Goal: Task Accomplishment & Management: Use online tool/utility

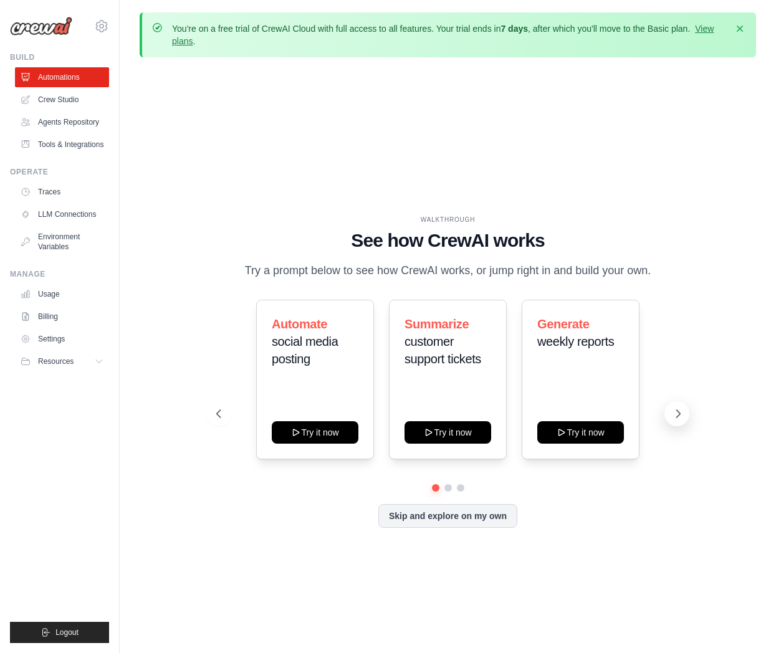
click at [679, 417] on icon at bounding box center [678, 414] width 12 height 12
click at [52, 125] on link "Agents Repository" at bounding box center [63, 122] width 94 height 20
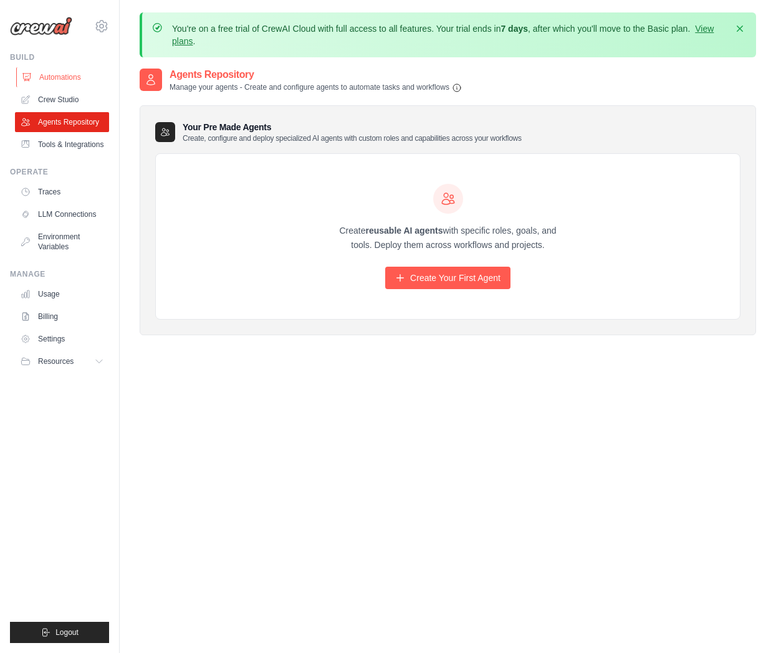
click at [47, 70] on link "Automations" at bounding box center [63, 77] width 94 height 20
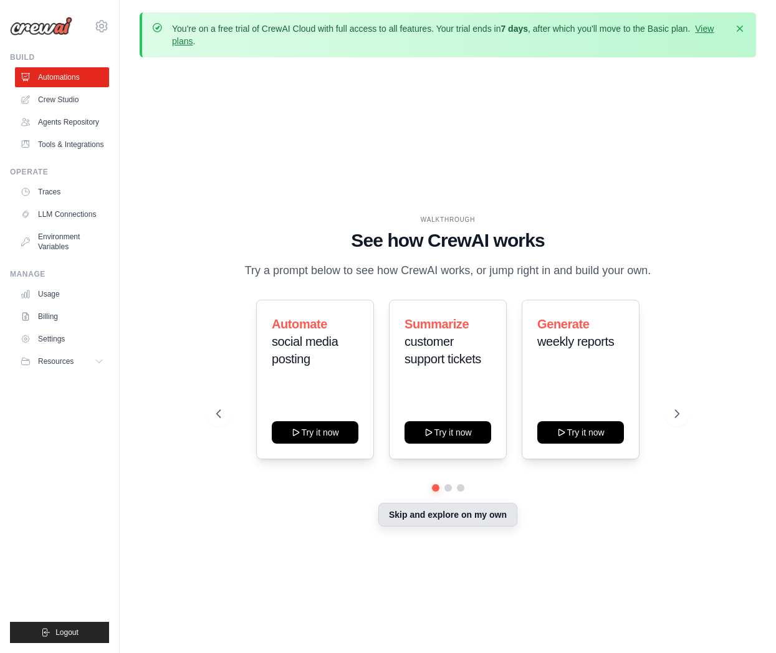
click at [451, 513] on button "Skip and explore on my own" at bounding box center [447, 515] width 139 height 24
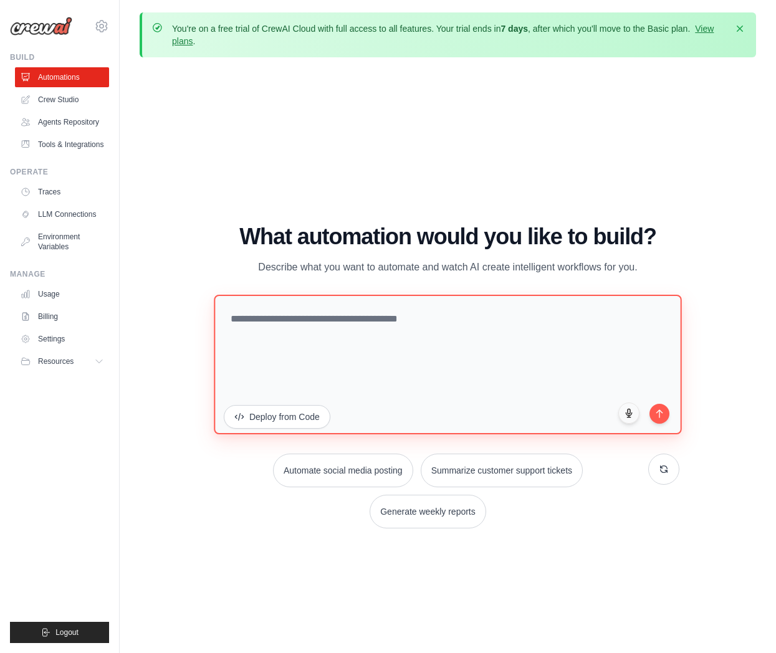
click at [327, 325] on textarea at bounding box center [448, 365] width 468 height 140
type textarea "**********"
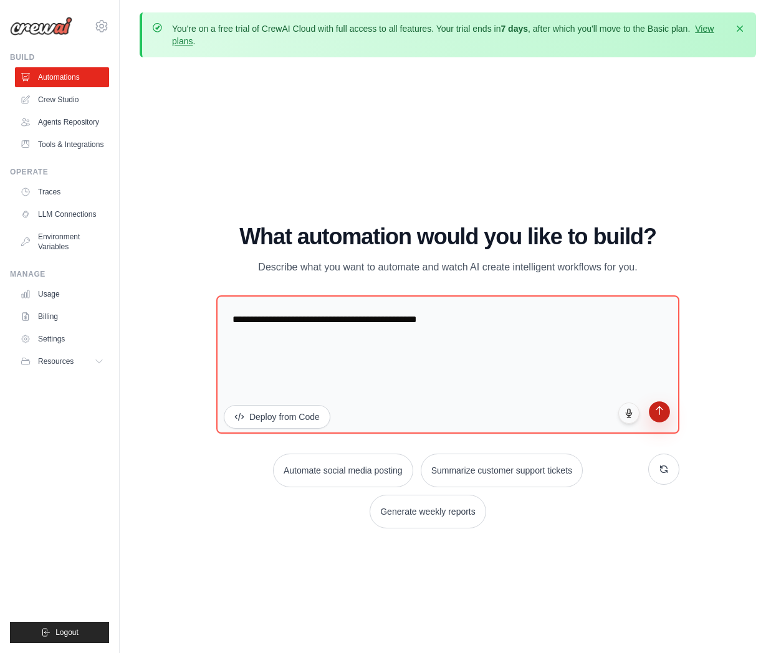
click at [660, 418] on button "submit" at bounding box center [659, 411] width 21 height 21
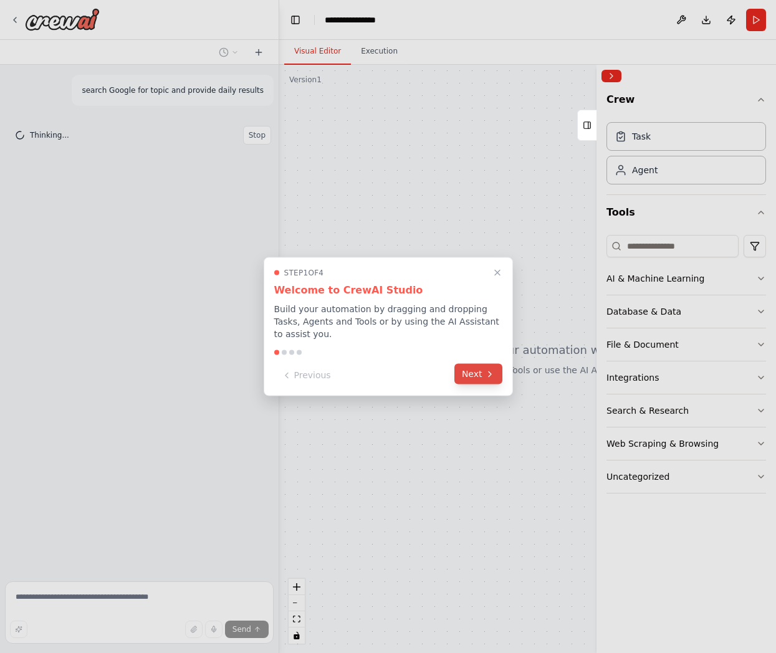
click at [475, 373] on button "Next" at bounding box center [478, 374] width 48 height 21
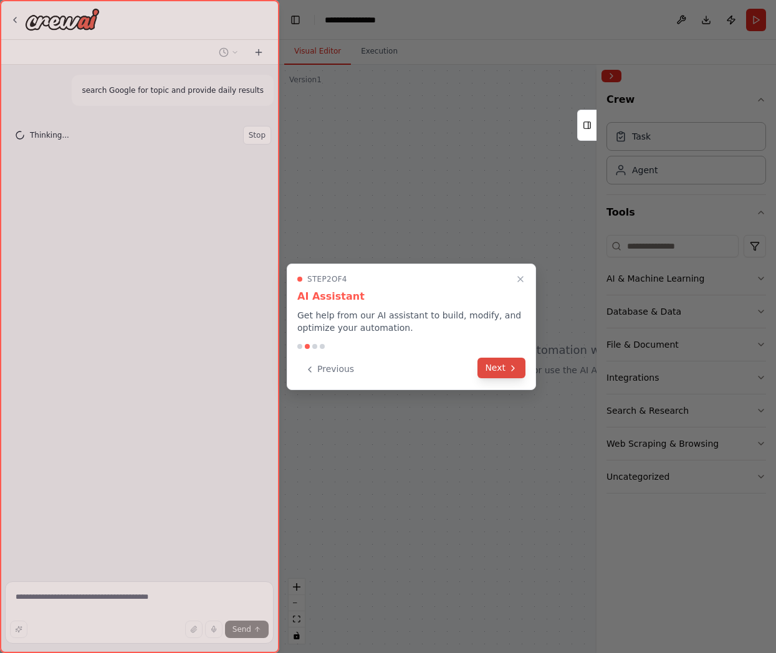
click at [512, 370] on icon at bounding box center [513, 368] width 2 height 5
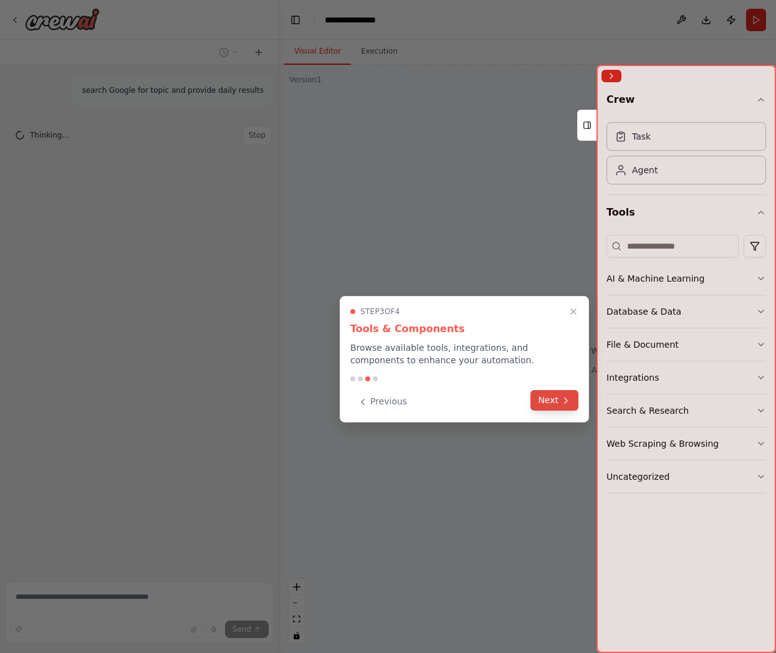
click at [556, 409] on button "Next" at bounding box center [554, 400] width 48 height 21
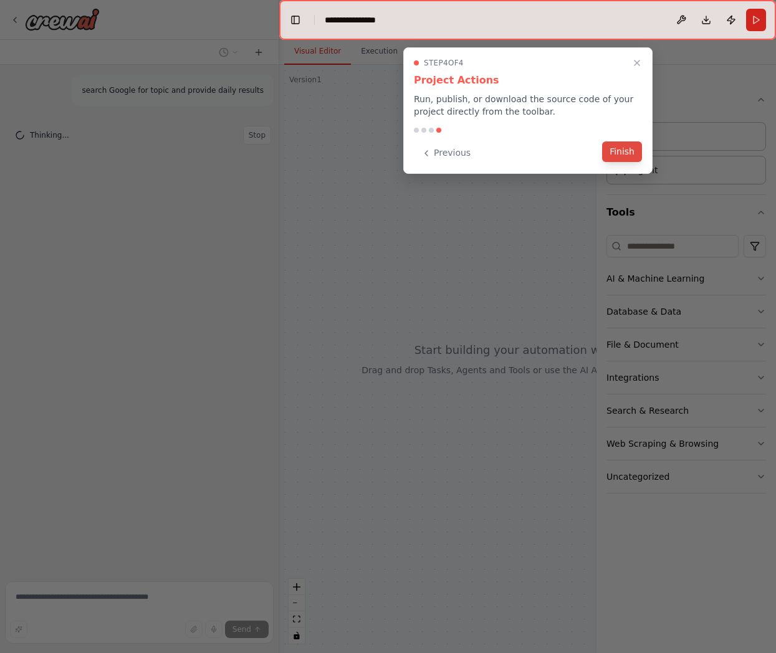
click at [623, 152] on button "Finish" at bounding box center [622, 151] width 40 height 21
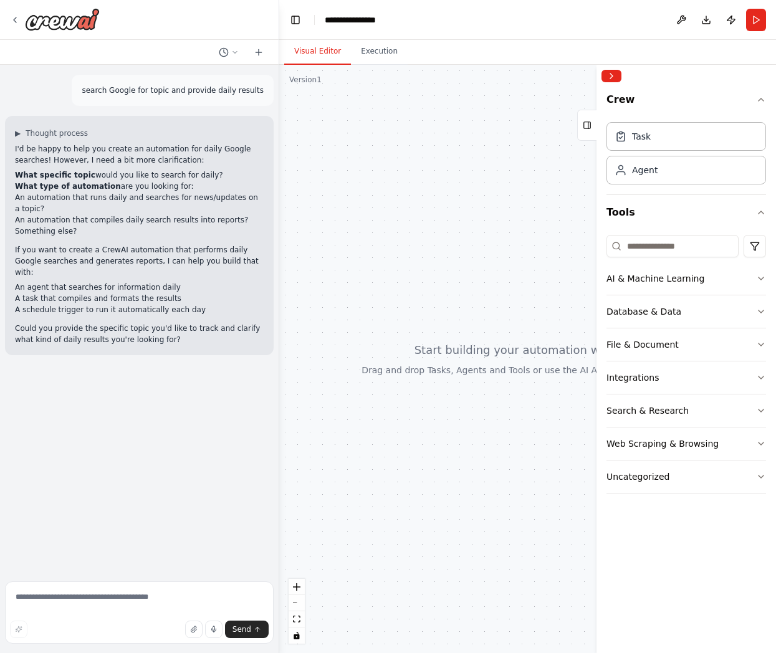
click at [726, 54] on div "Visual Editor Execution" at bounding box center [527, 52] width 497 height 25
click at [95, 596] on textarea at bounding box center [139, 612] width 269 height 62
paste textarea "**********"
click at [57, 595] on textarea "**********" at bounding box center [139, 612] width 269 height 62
type textarea "**********"
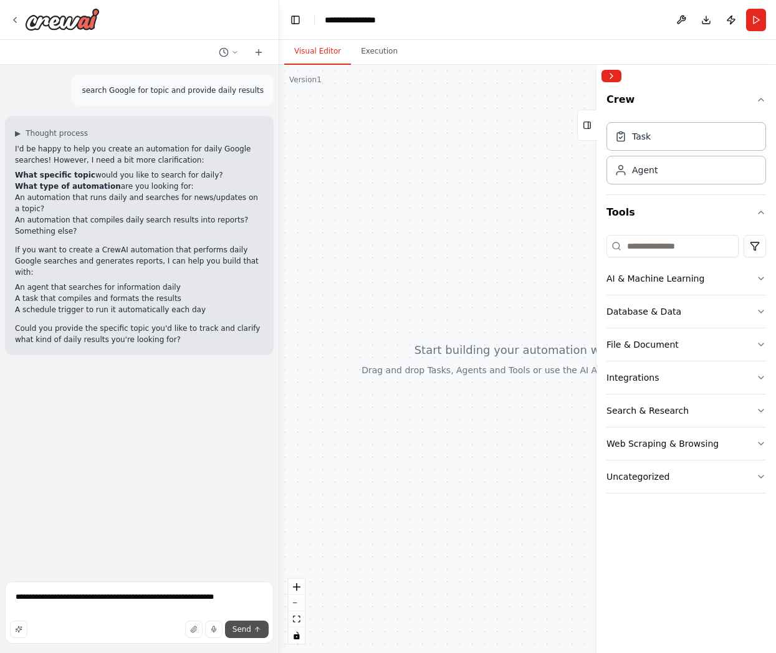
click at [242, 634] on span "Send" at bounding box center [241, 629] width 19 height 10
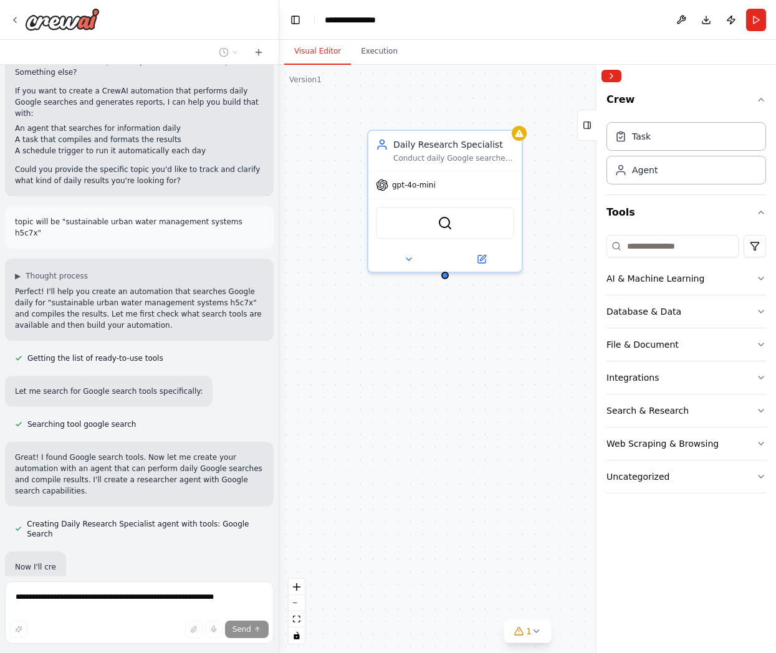
scroll to position [193, 0]
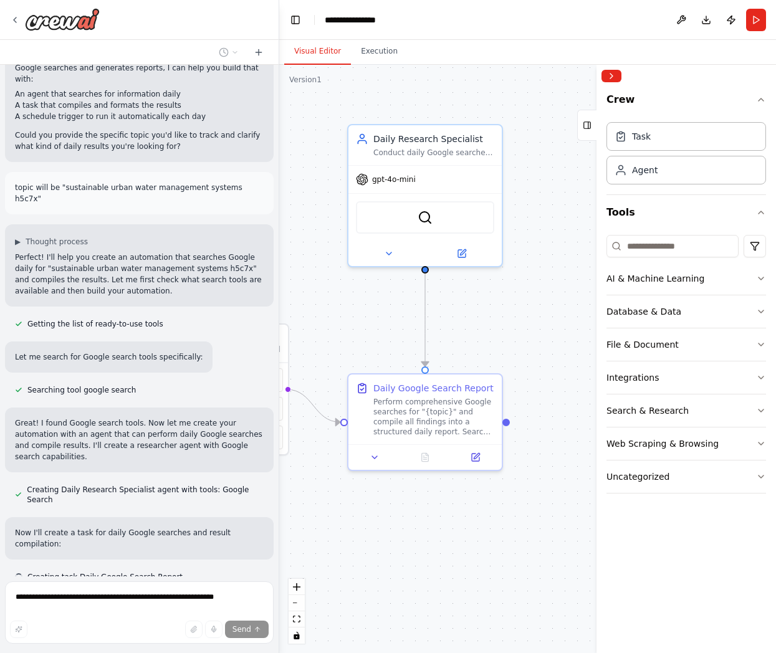
drag, startPoint x: 502, startPoint y: 366, endPoint x: 321, endPoint y: 363, distance: 181.4
click at [321, 363] on div ".deletable-edge-delete-btn { width: 20px; height: 20px; border: 0px solid #ffff…" at bounding box center [527, 359] width 497 height 588
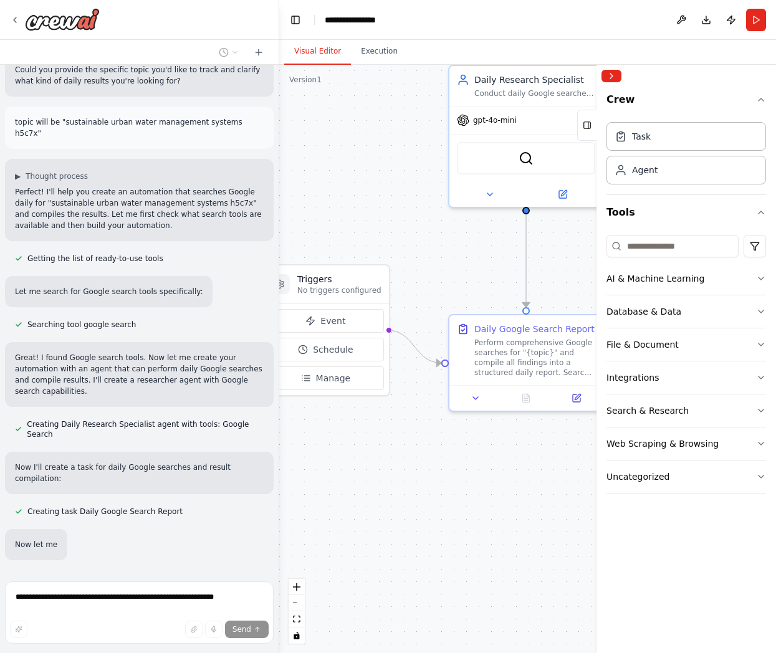
drag, startPoint x: 338, startPoint y: 341, endPoint x: 439, endPoint y: 282, distance: 117.0
click at [439, 282] on div ".deletable-edge-delete-btn { width: 20px; height: 20px; border: 0px solid #ffff…" at bounding box center [527, 359] width 497 height 588
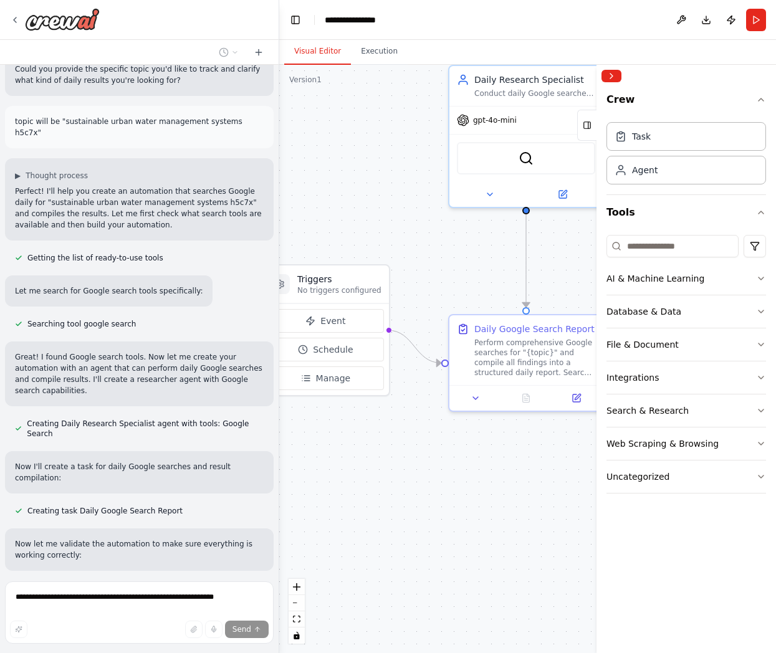
scroll to position [270, 0]
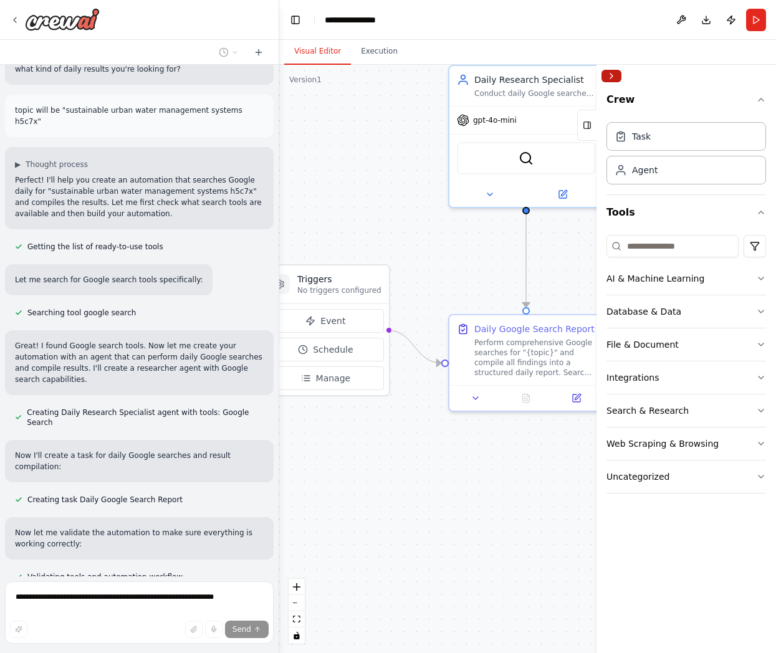
click at [613, 75] on button "Collapse right sidebar" at bounding box center [611, 76] width 20 height 12
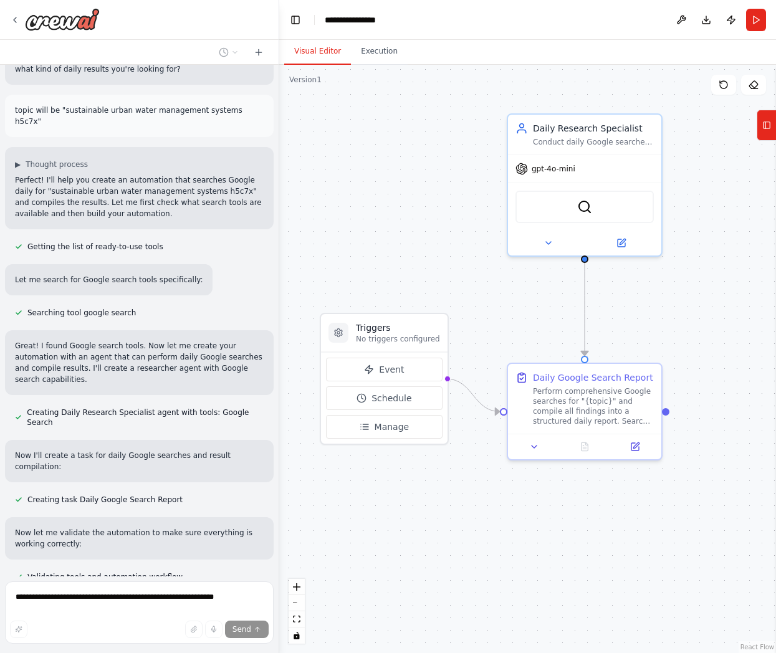
drag, startPoint x: 671, startPoint y: 191, endPoint x: 736, endPoint y: 240, distance: 81.5
click at [736, 240] on div ".deletable-edge-delete-btn { width: 20px; height: 20px; border: 0px solid #ffff…" at bounding box center [527, 359] width 497 height 588
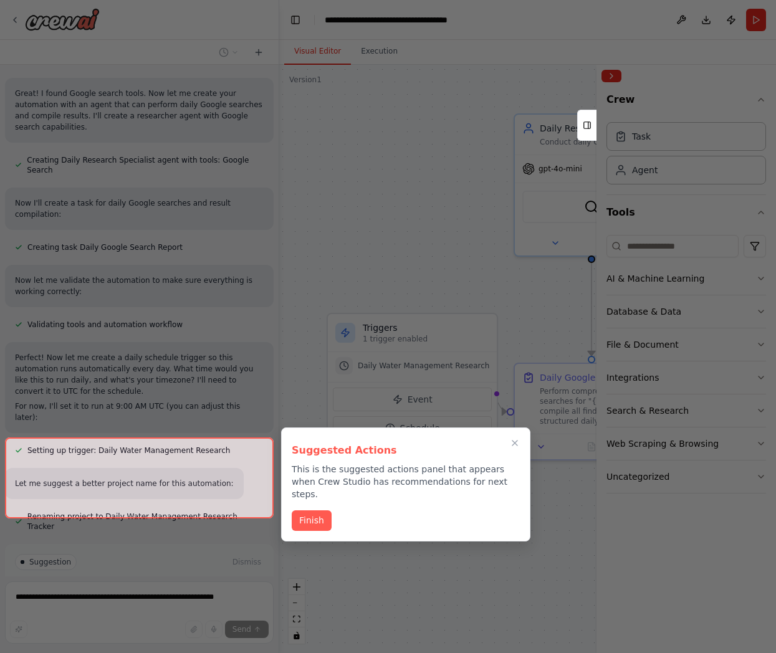
scroll to position [531, 0]
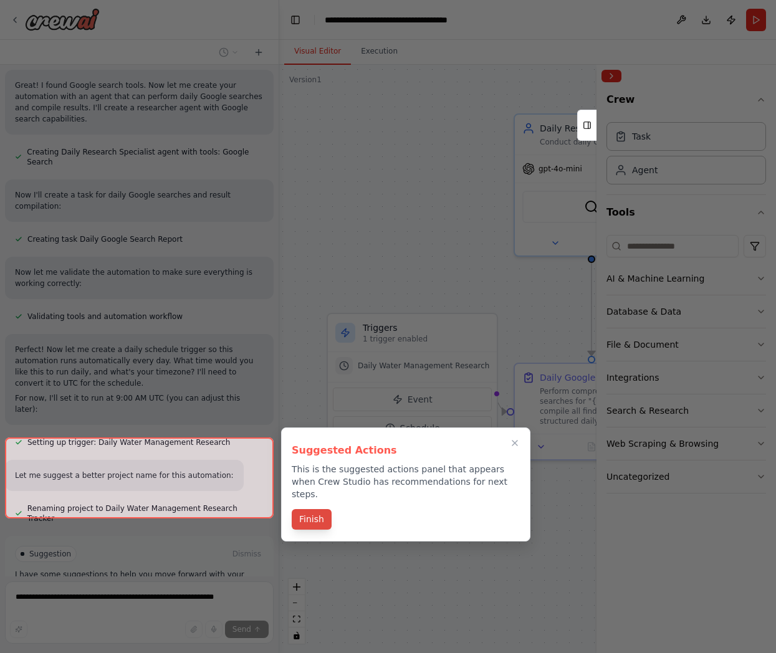
click at [305, 509] on button "Finish" at bounding box center [312, 519] width 40 height 21
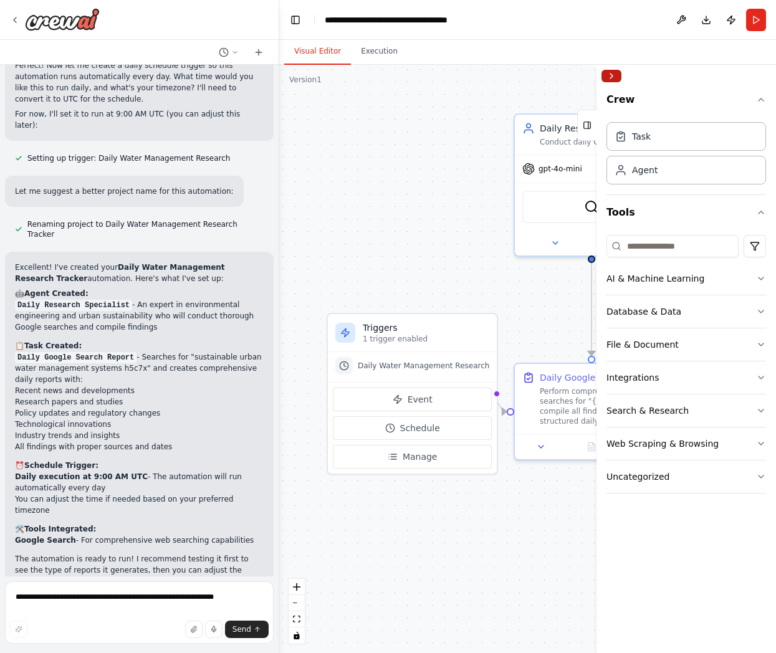
click at [615, 80] on button "Collapse right sidebar" at bounding box center [611, 76] width 20 height 12
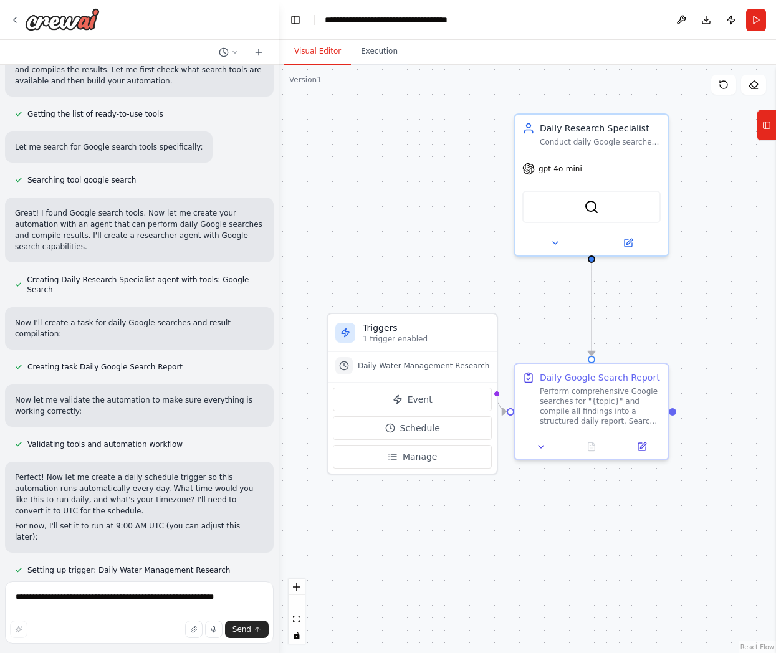
scroll to position [826, 0]
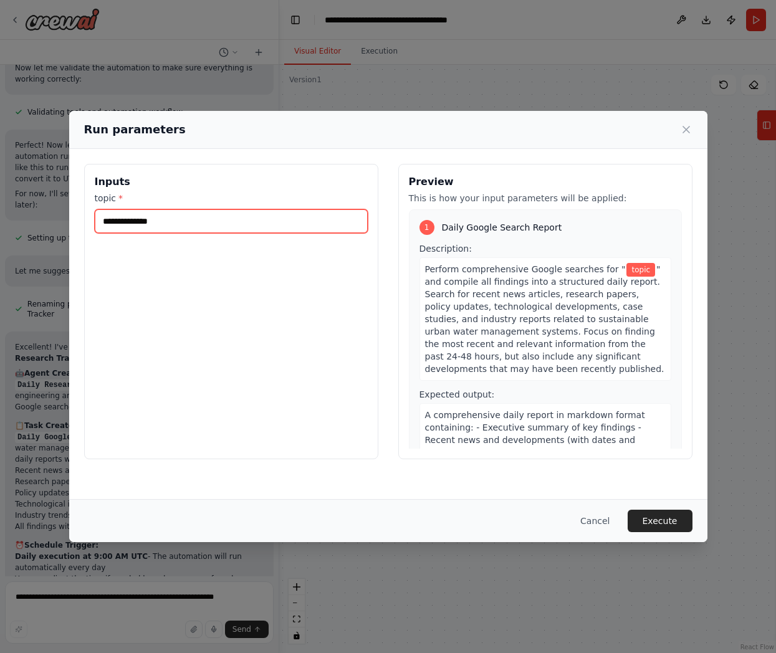
click at [226, 225] on input "topic *" at bounding box center [231, 221] width 273 height 24
paste input "**********"
type input "**********"
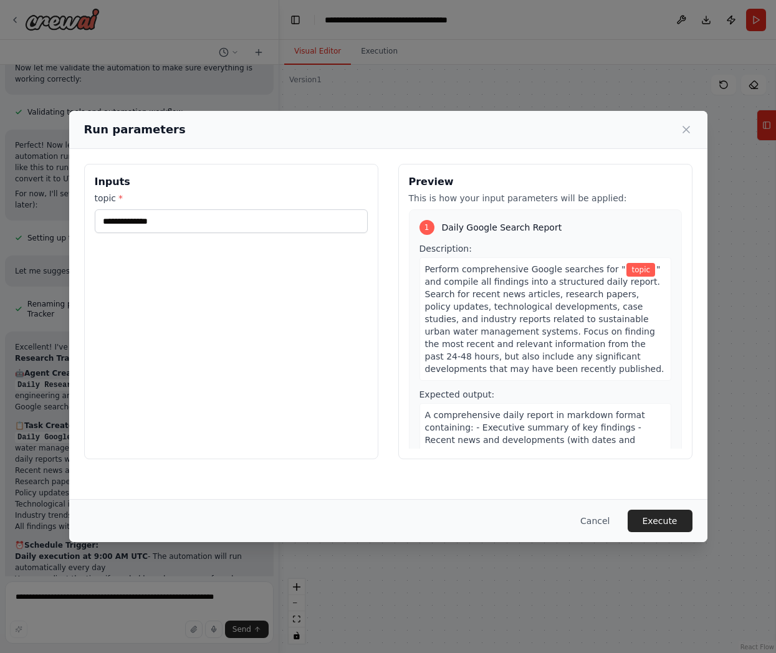
click at [736, 196] on div "Run parameters Inputs topic * Preview This is how your input parameters will be…" at bounding box center [388, 326] width 776 height 653
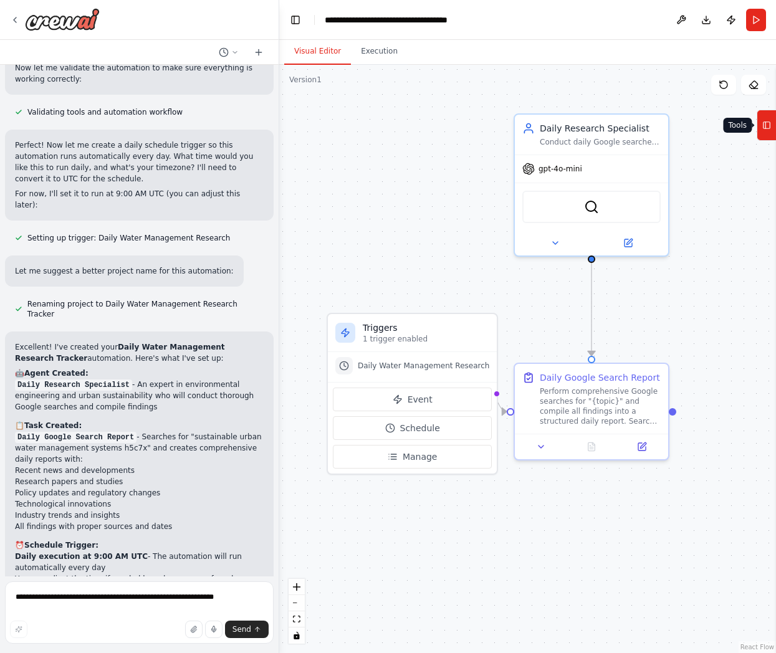
click at [762, 129] on icon at bounding box center [766, 125] width 9 height 20
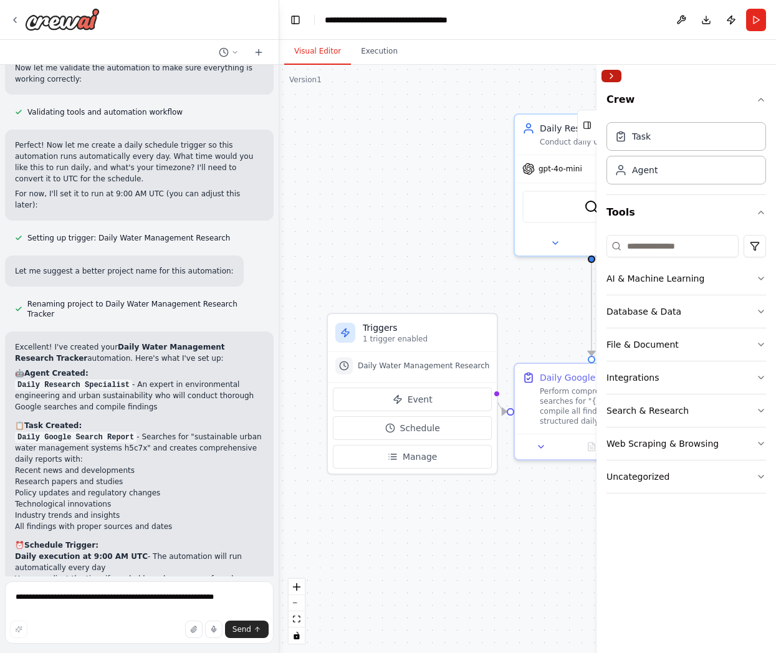
click at [611, 79] on button "Collapse right sidebar" at bounding box center [611, 76] width 20 height 12
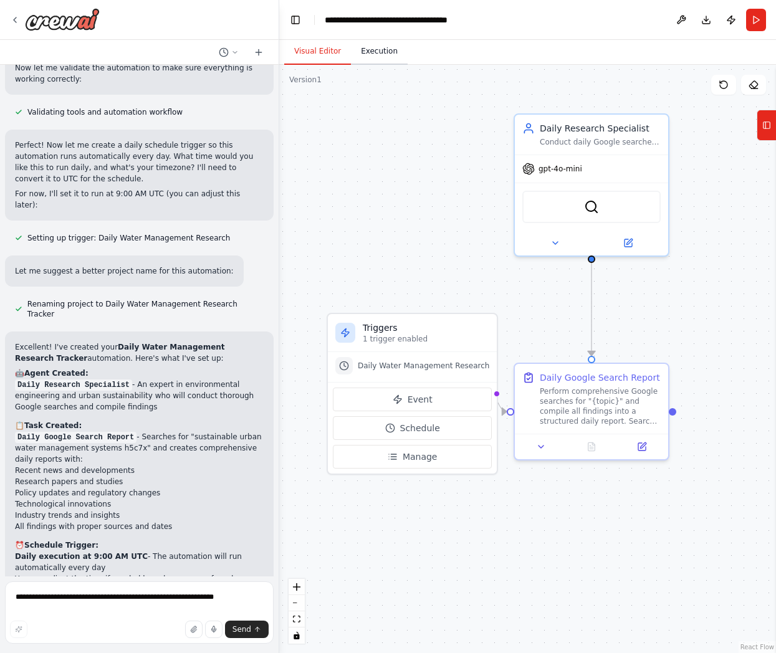
click at [378, 47] on button "Execution" at bounding box center [379, 52] width 57 height 26
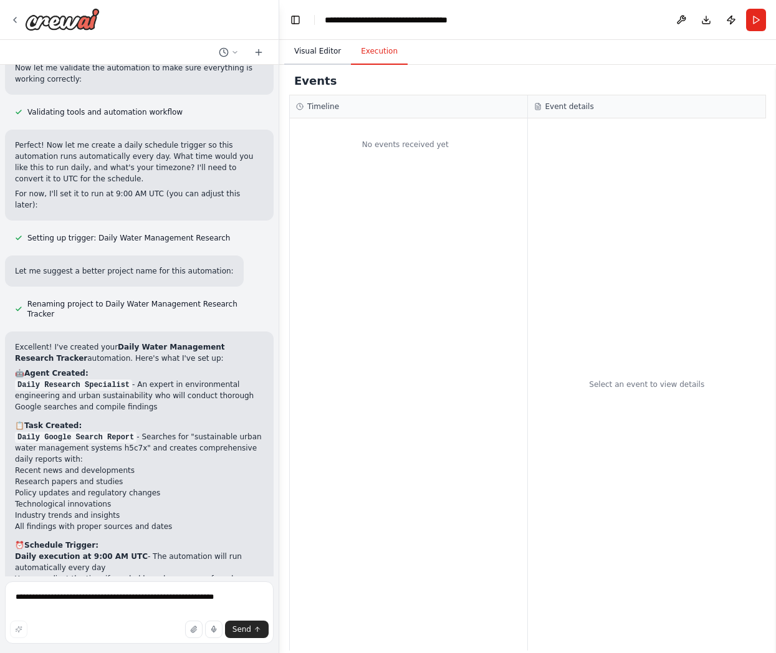
click at [308, 49] on button "Visual Editor" at bounding box center [317, 52] width 67 height 26
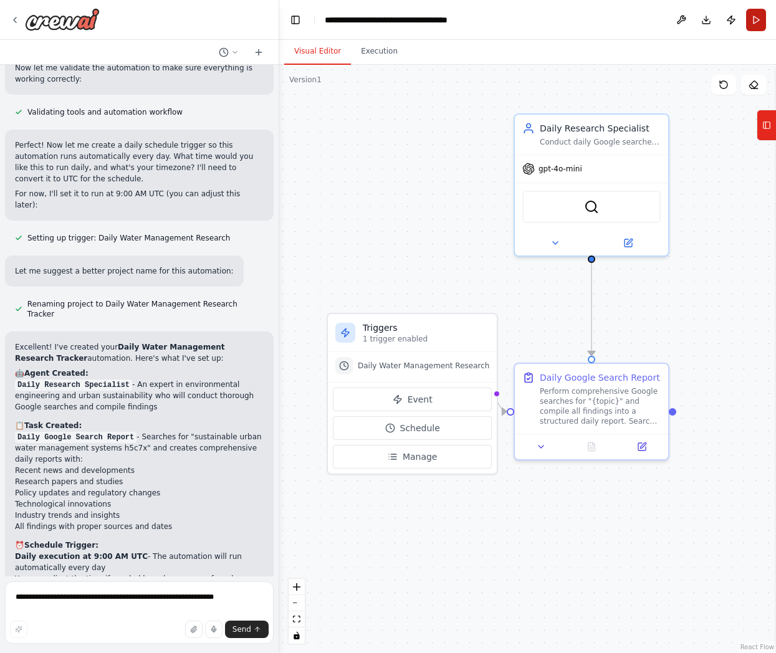
click at [757, 16] on button "Run" at bounding box center [756, 20] width 20 height 22
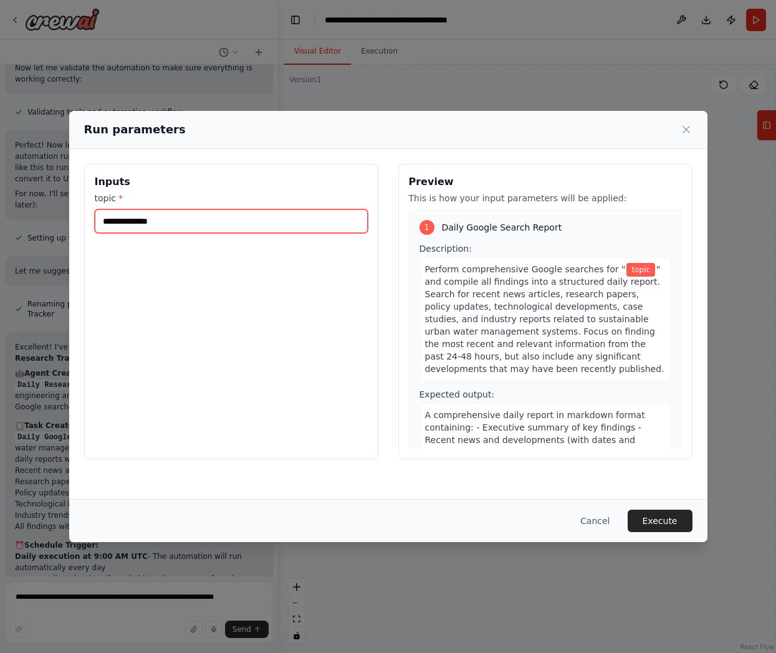
click at [320, 219] on input "topic *" at bounding box center [231, 221] width 273 height 24
paste input "**********"
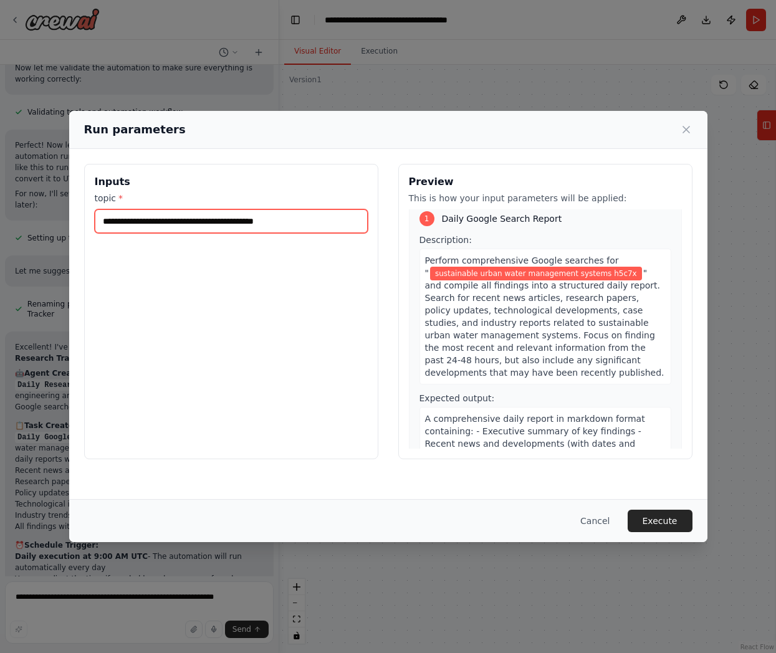
scroll to position [0, 0]
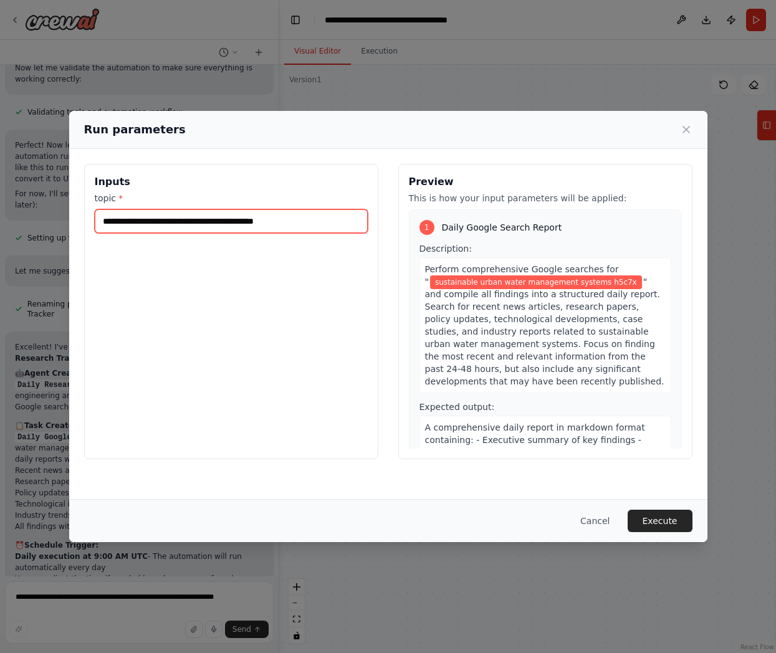
type input "**********"
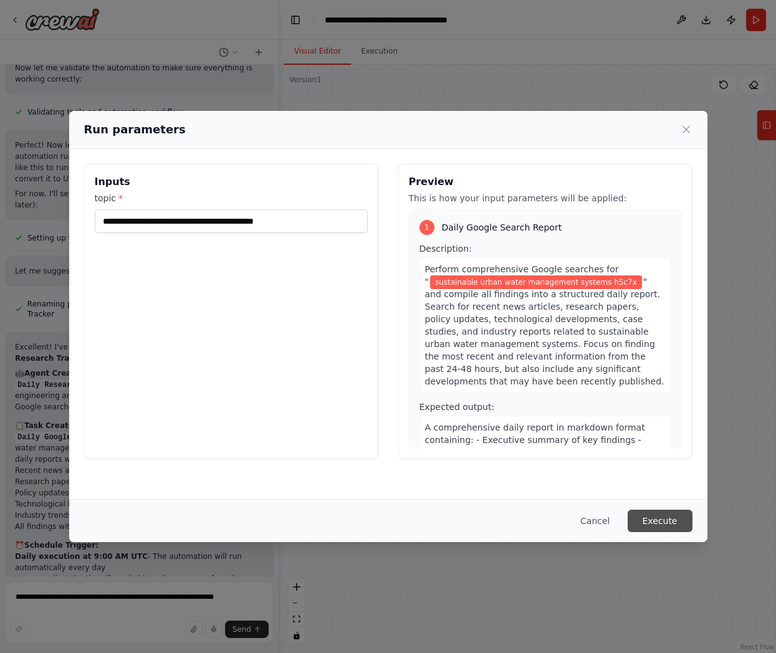
click at [653, 519] on button "Execute" at bounding box center [660, 521] width 65 height 22
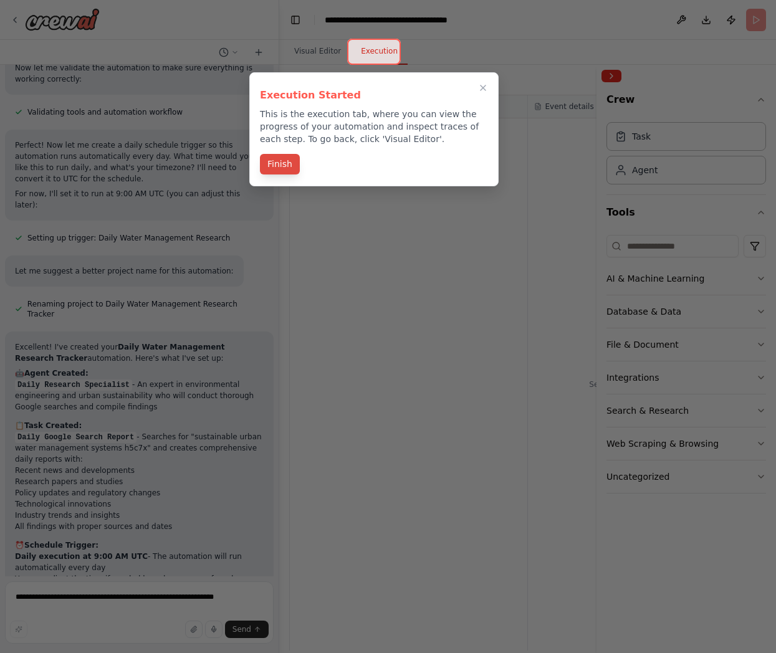
click at [274, 161] on button "Finish" at bounding box center [280, 164] width 40 height 21
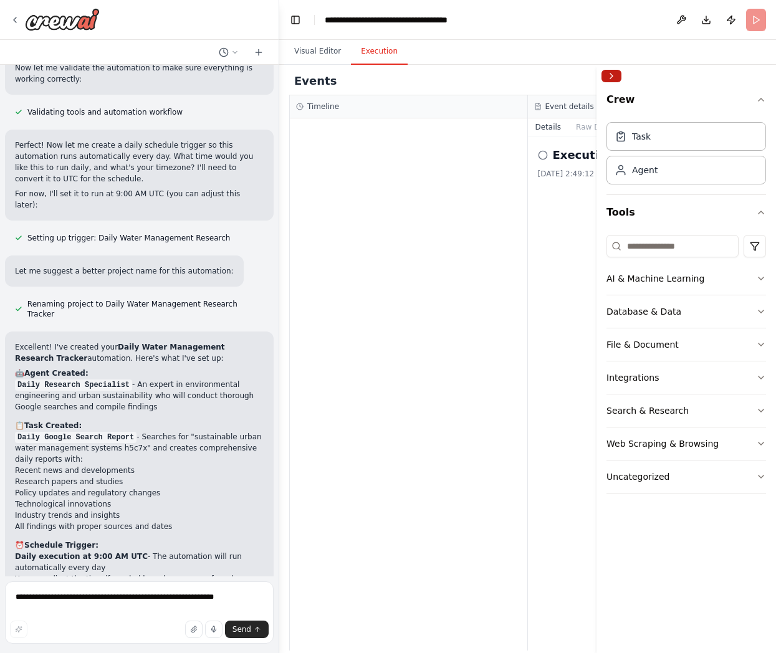
click at [617, 75] on button "Collapse right sidebar" at bounding box center [611, 76] width 20 height 12
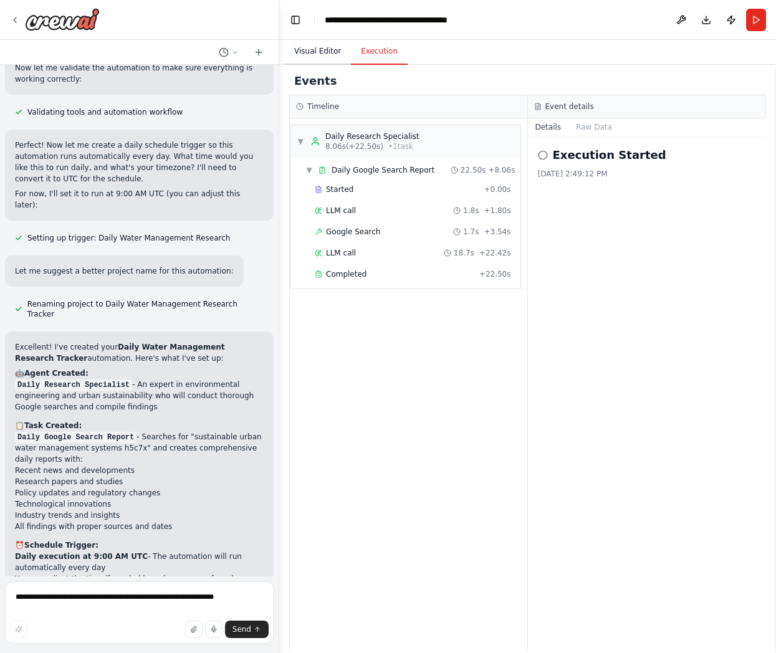
click at [300, 50] on button "Visual Editor" at bounding box center [317, 52] width 67 height 26
click at [372, 50] on button "Execution" at bounding box center [379, 52] width 57 height 26
click at [588, 128] on button "Raw Data" at bounding box center [593, 126] width 51 height 17
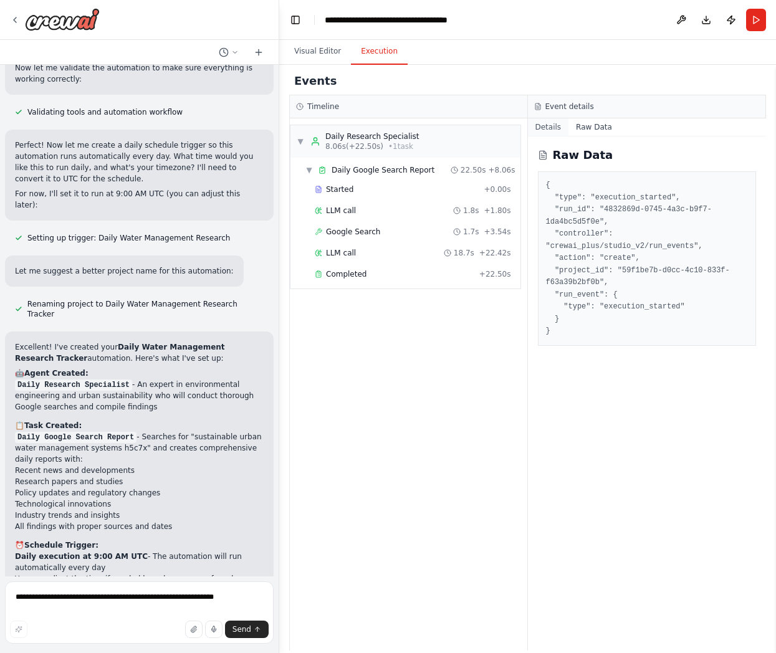
click at [551, 127] on button "Details" at bounding box center [548, 126] width 41 height 17
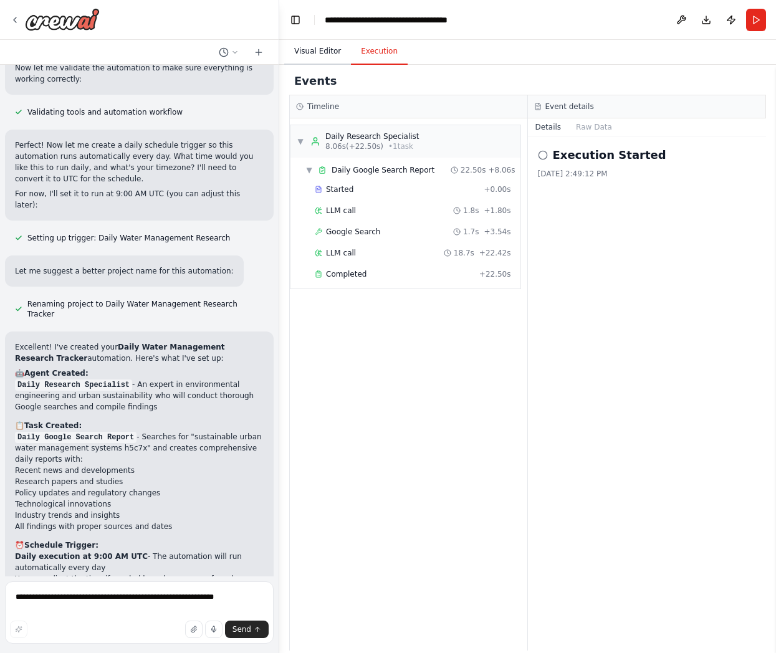
click at [299, 51] on button "Visual Editor" at bounding box center [317, 52] width 67 height 26
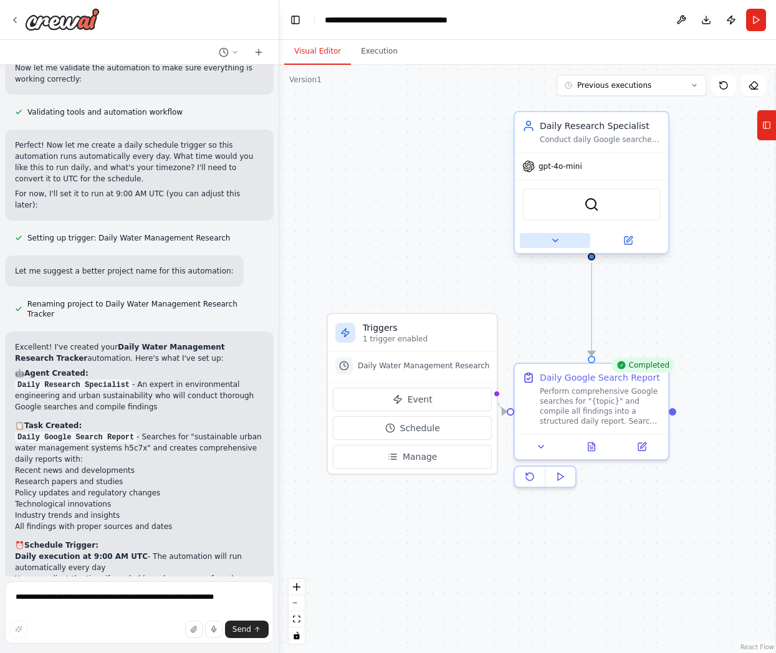
click at [550, 239] on icon at bounding box center [555, 241] width 10 height 10
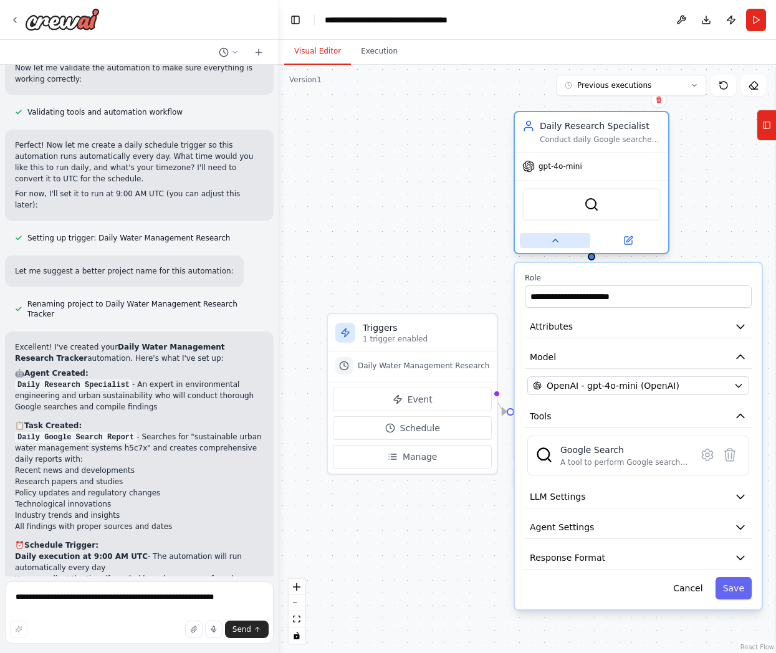
click at [550, 239] on icon at bounding box center [555, 241] width 10 height 10
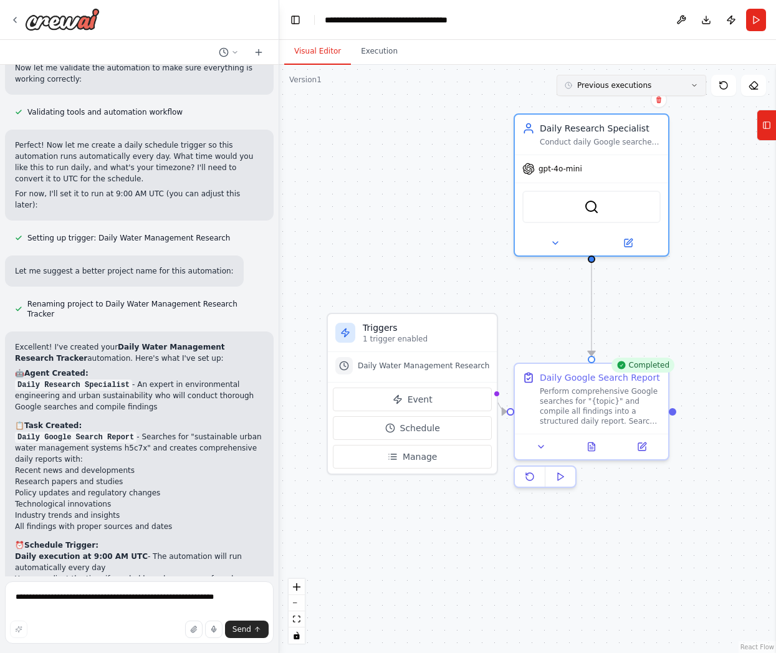
click at [694, 87] on icon at bounding box center [694, 85] width 7 height 7
click at [762, 124] on icon at bounding box center [766, 125] width 9 height 20
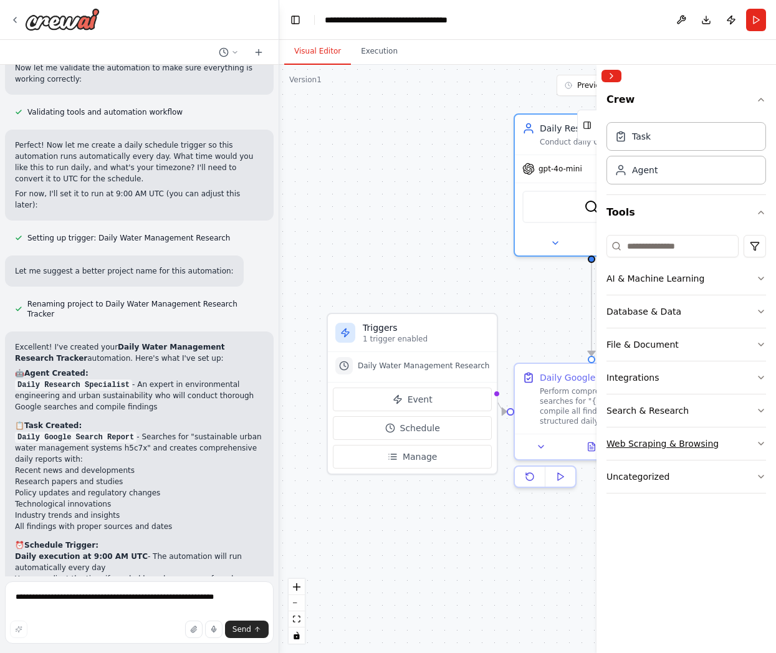
click at [735, 442] on button "Web Scraping & Browsing" at bounding box center [686, 444] width 160 height 32
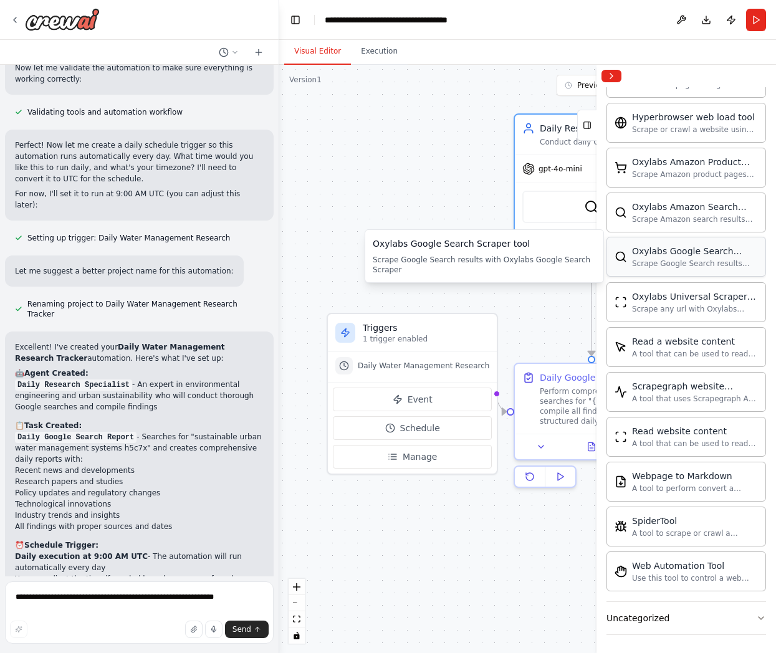
scroll to position [543, 0]
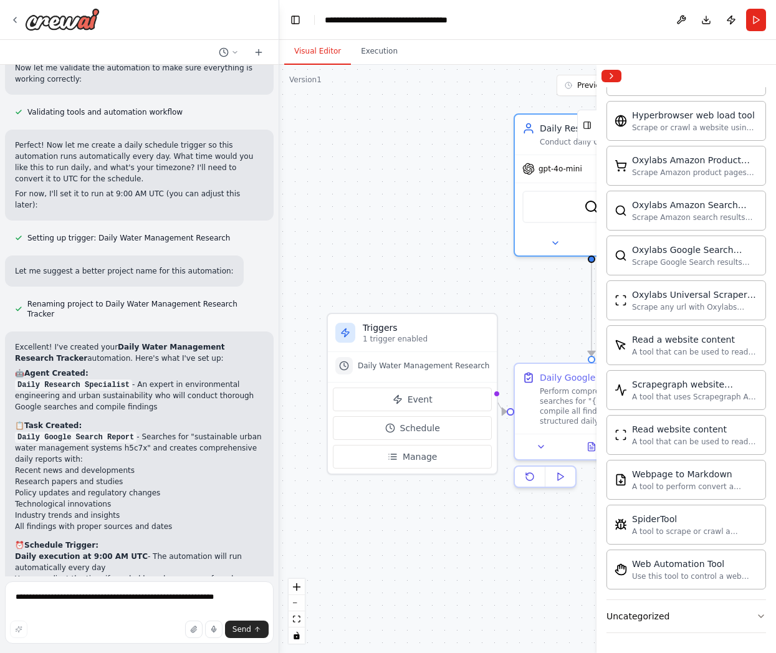
click at [523, 563] on div ".deletable-edge-delete-btn { width: 20px; height: 20px; border: 0px solid #ffff…" at bounding box center [527, 359] width 497 height 588
click at [614, 73] on button "Collapse right sidebar" at bounding box center [611, 76] width 20 height 12
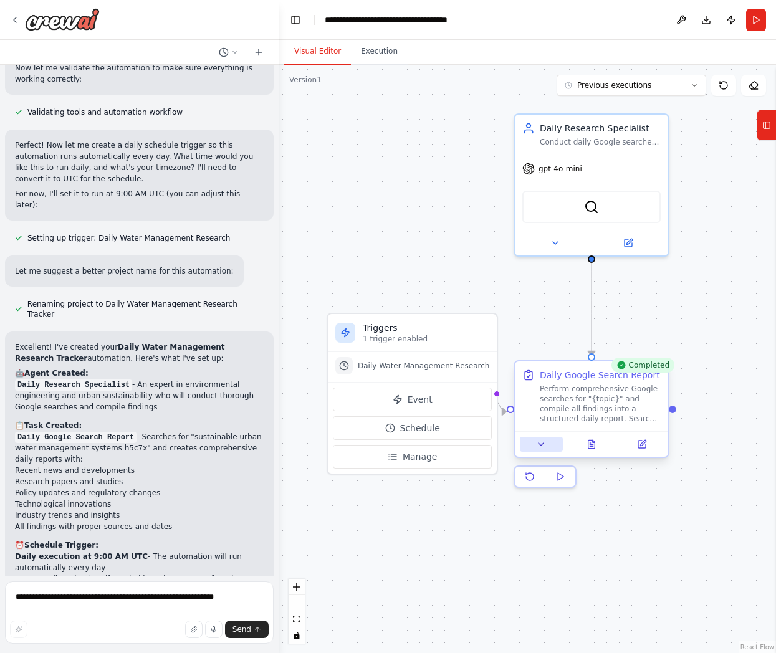
click at [553, 447] on button at bounding box center [541, 444] width 43 height 15
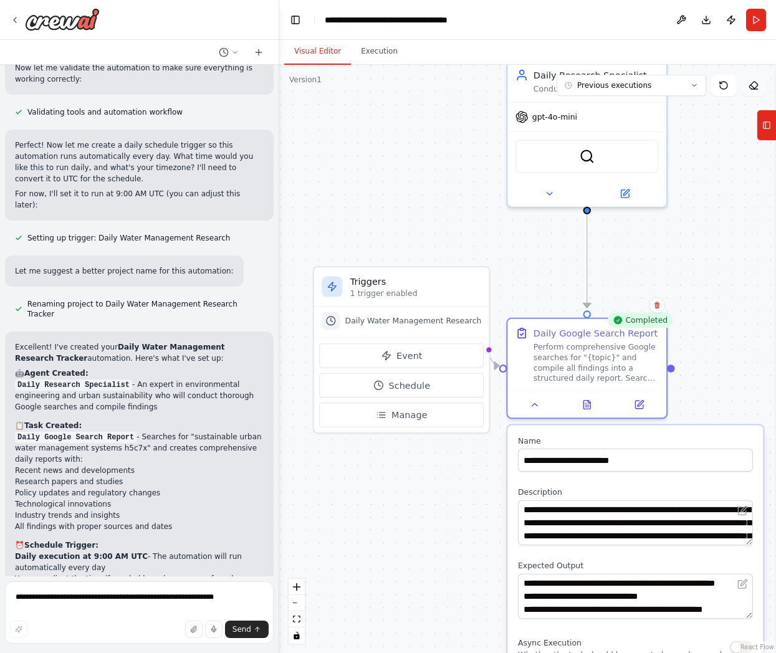
click at [760, 91] on button at bounding box center [753, 85] width 25 height 21
click at [758, 89] on button at bounding box center [753, 85] width 25 height 21
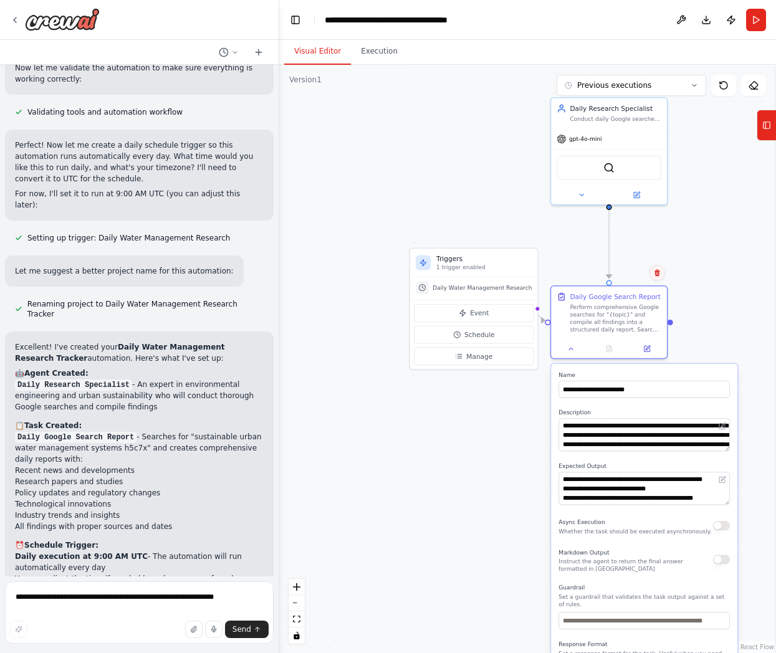
click at [654, 273] on icon at bounding box center [656, 272] width 7 height 7
click at [618, 273] on button "Confirm" at bounding box center [622, 272] width 44 height 15
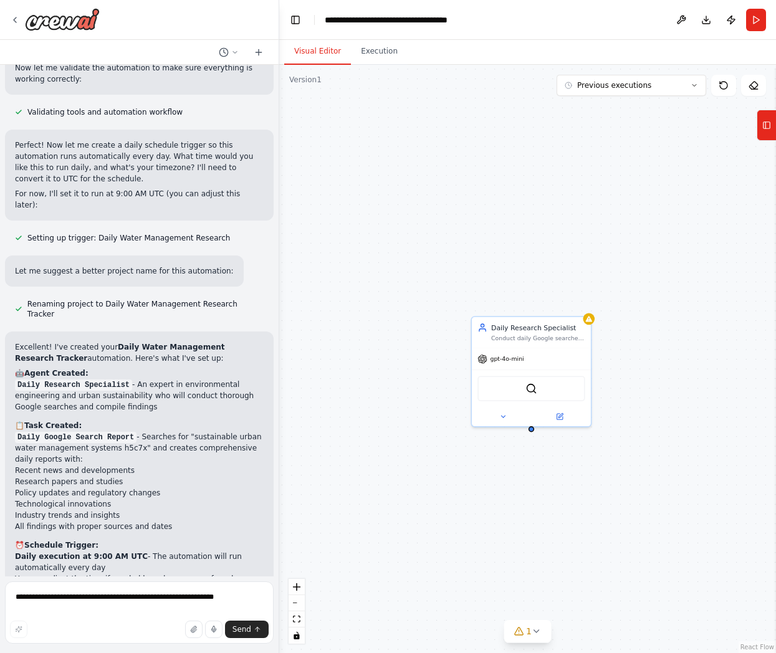
drag, startPoint x: 671, startPoint y: 201, endPoint x: 596, endPoint y: 423, distance: 234.9
click at [596, 423] on div "Daily Research Specialist Conduct daily Google searches for "{topic}" and compi…" at bounding box center [527, 359] width 497 height 588
click at [585, 317] on icon at bounding box center [588, 316] width 7 height 7
click at [583, 303] on icon at bounding box center [580, 302] width 7 height 7
click at [532, 299] on button "Confirm" at bounding box center [545, 302] width 44 height 15
